Goal: Find specific page/section: Find specific page/section

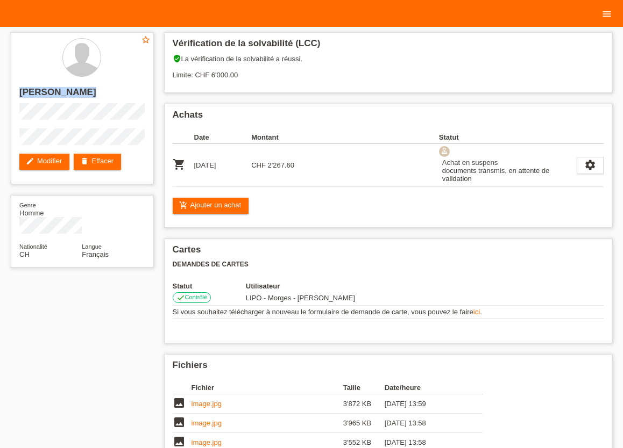
click at [603, 15] on icon "menu" at bounding box center [606, 14] width 11 height 11
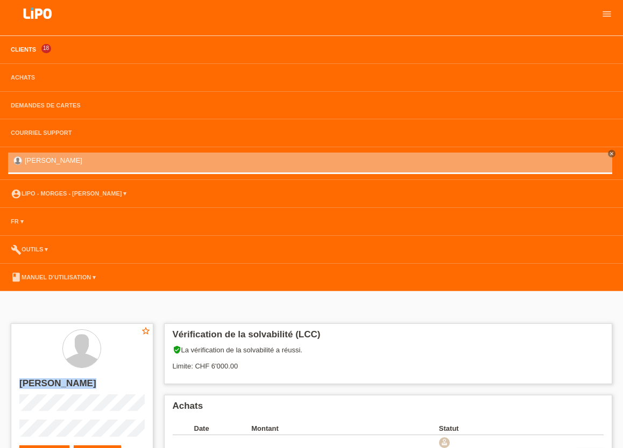
click at [22, 47] on link "Clients" at bounding box center [23, 49] width 36 height 6
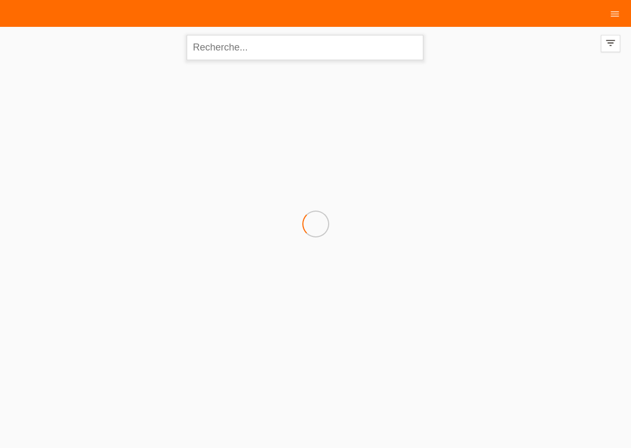
click at [232, 53] on input "text" at bounding box center [305, 47] width 237 height 25
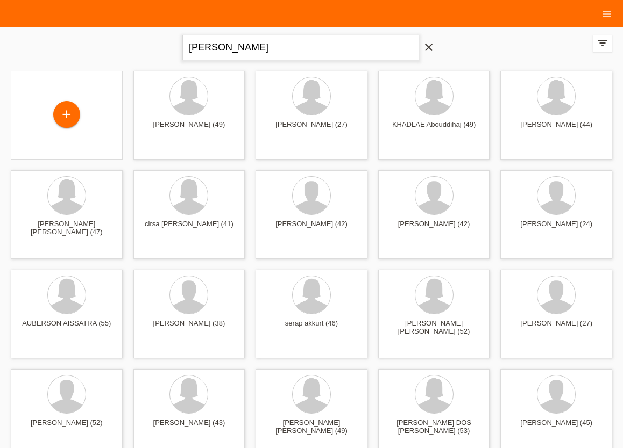
type input "CAZIMI ZIMER"
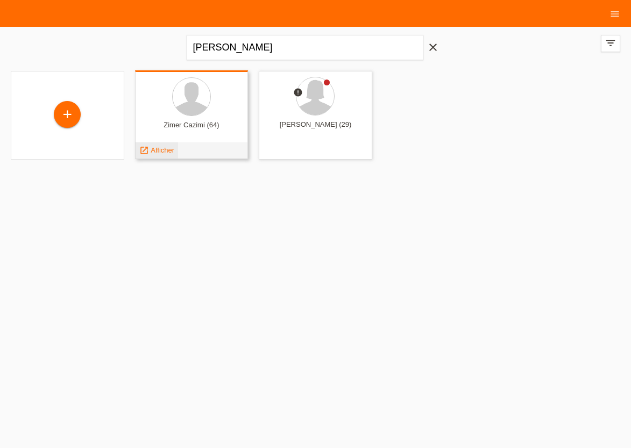
click at [171, 152] on span "Afficher" at bounding box center [163, 150] width 24 height 8
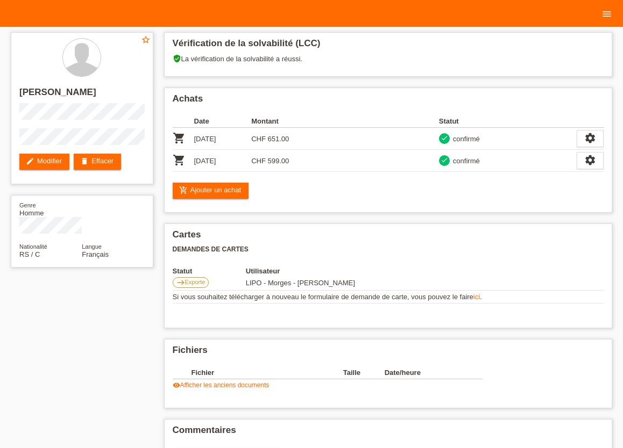
click at [607, 10] on icon "menu" at bounding box center [606, 14] width 11 height 11
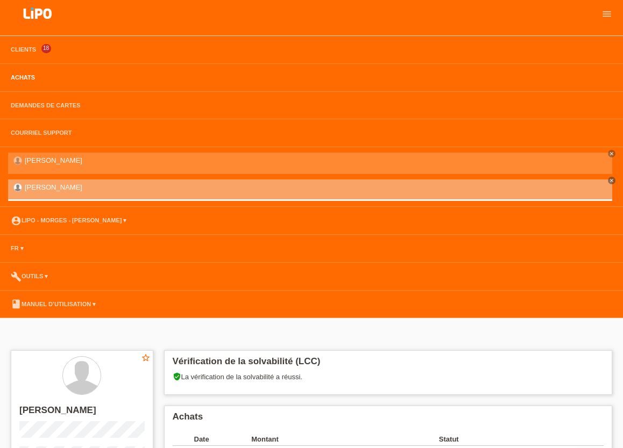
click at [22, 79] on link "Achats" at bounding box center [22, 77] width 35 height 6
